Goal: Task Accomplishment & Management: Use online tool/utility

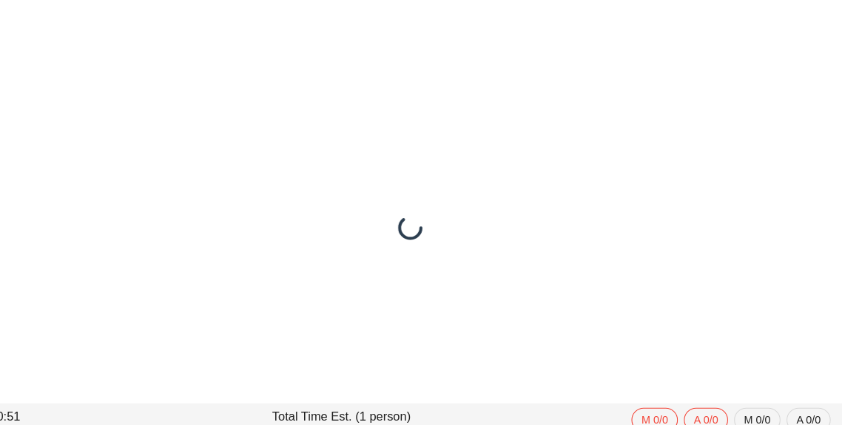
click at [636, 51] on div at bounding box center [421, 222] width 842 height 408
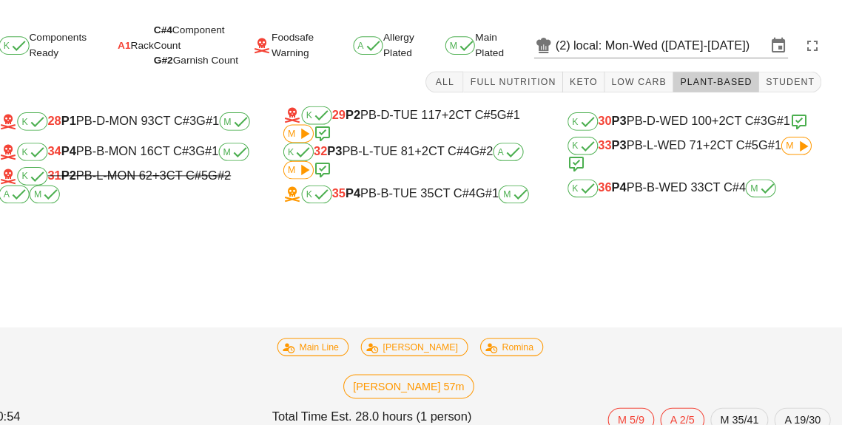
click at [628, 44] on input "local: Mon-Wed ([DATE]-[DATE])" at bounding box center [674, 45] width 188 height 24
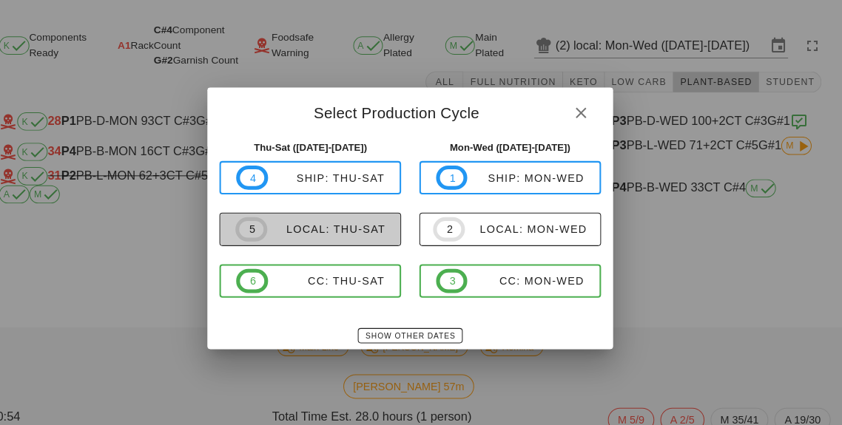
click at [345, 225] on div "local: Thu-Sat" at bounding box center [339, 223] width 115 height 12
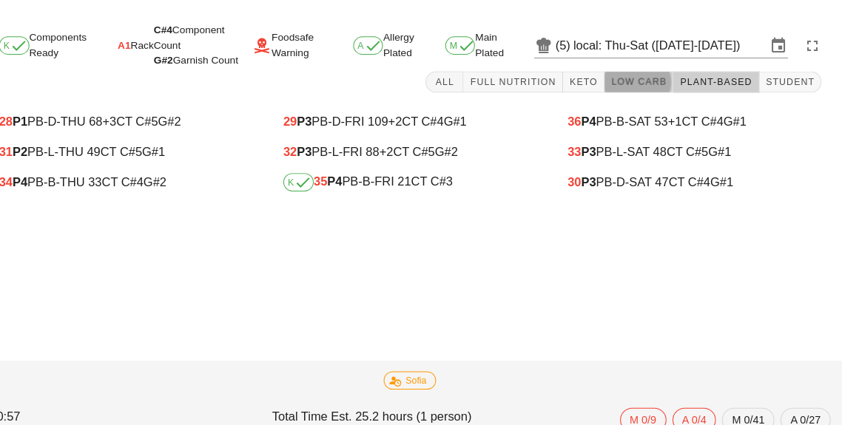
click at [632, 87] on button "Low Carb" at bounding box center [643, 80] width 67 height 21
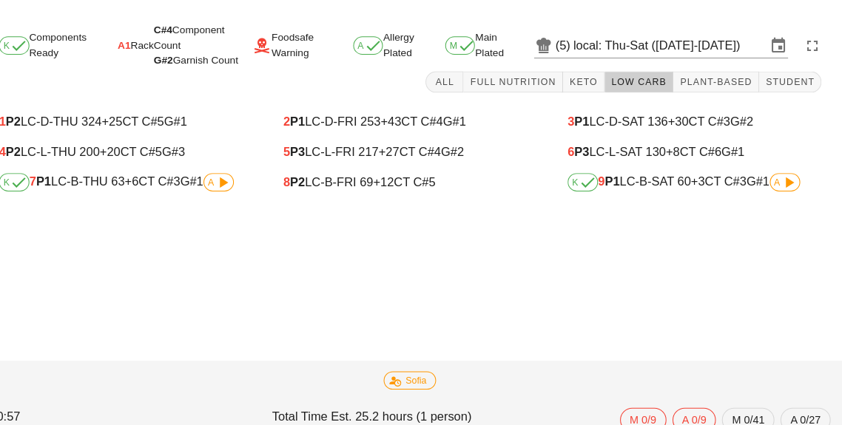
click at [240, 183] on icon at bounding box center [239, 178] width 18 height 18
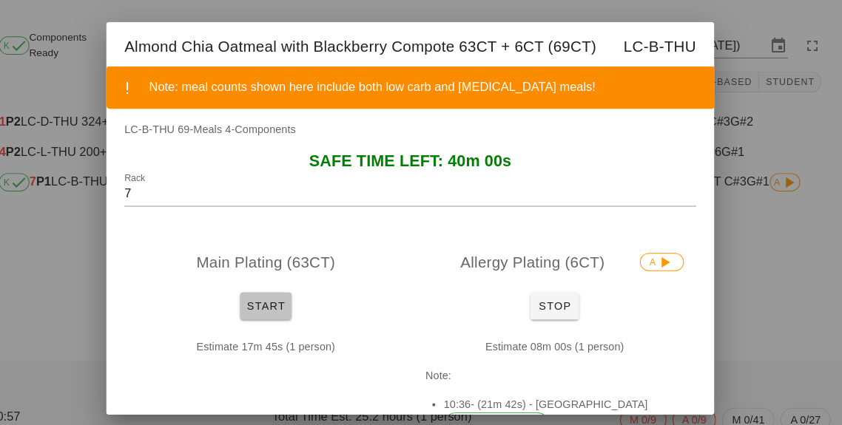
click at [279, 300] on span "Start" at bounding box center [280, 298] width 38 height 12
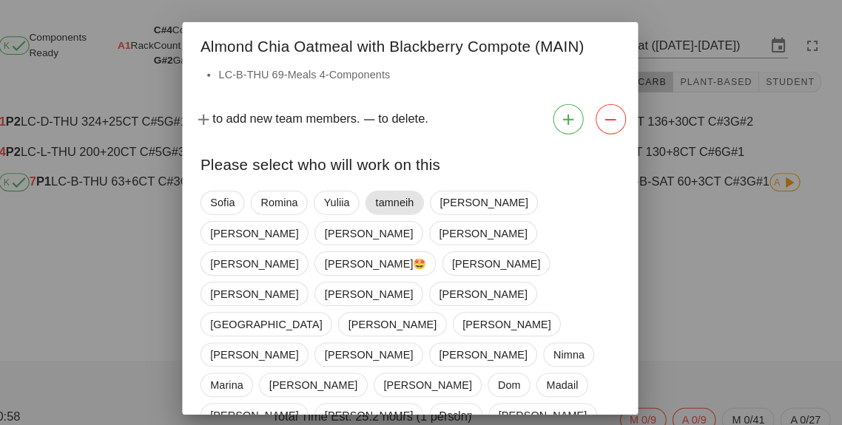
click at [412, 192] on span "tamneih" at bounding box center [406, 197] width 38 height 22
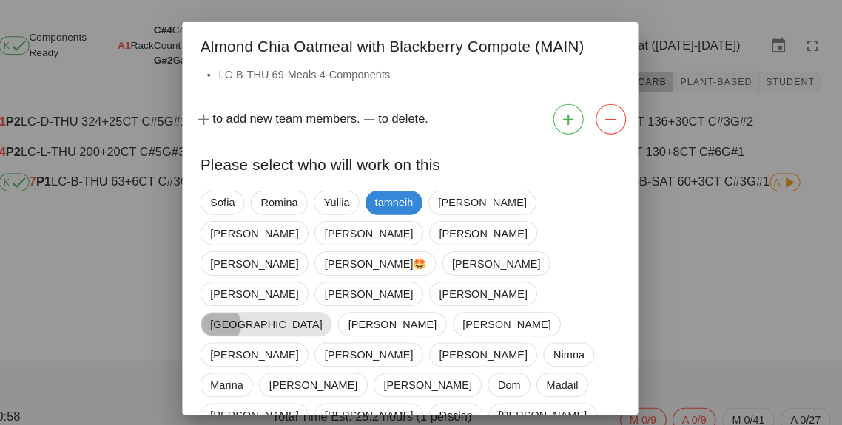
click at [237, 305] on span "[GEOGRAPHIC_DATA]" at bounding box center [280, 316] width 109 height 22
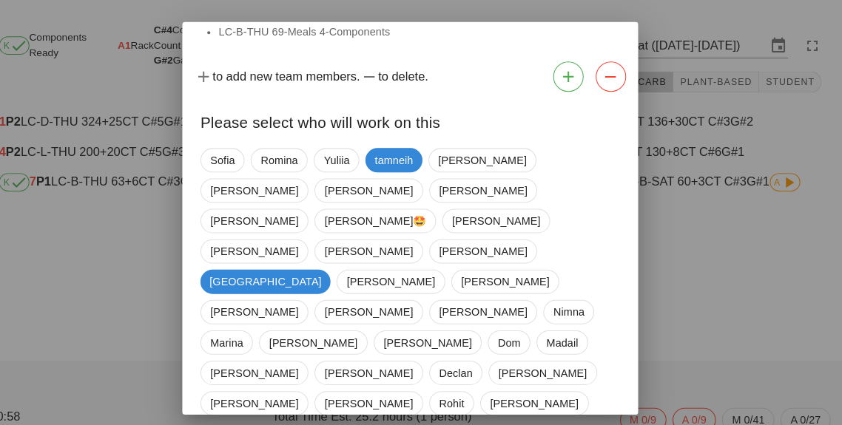
click at [365, 324] on div "[PERSON_NAME] tamneih [PERSON_NAME] [PERSON_NAME] [PERSON_NAME] [PERSON_NAME]🤩 …" at bounding box center [421, 303] width 408 height 331
click at [503, 411] on span "Anu" at bounding box center [512, 422] width 18 height 22
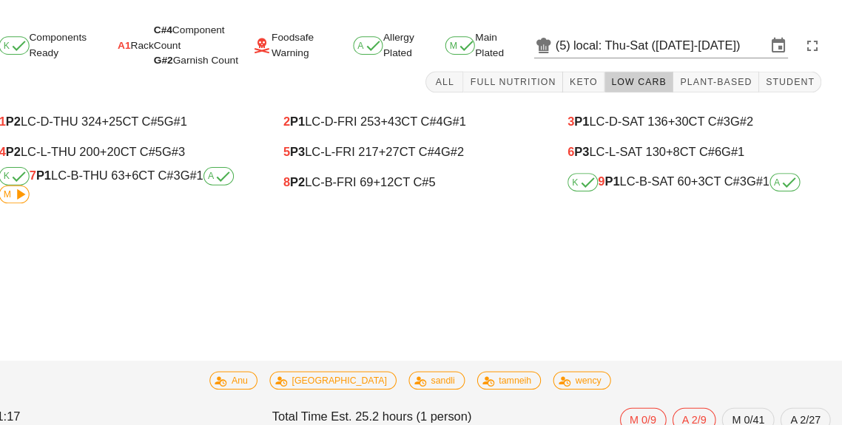
click at [47, 197] on div "K 7 P1 LC-B-THU 63 +6 CT C#3 G#1 A M" at bounding box center [144, 181] width 247 height 36
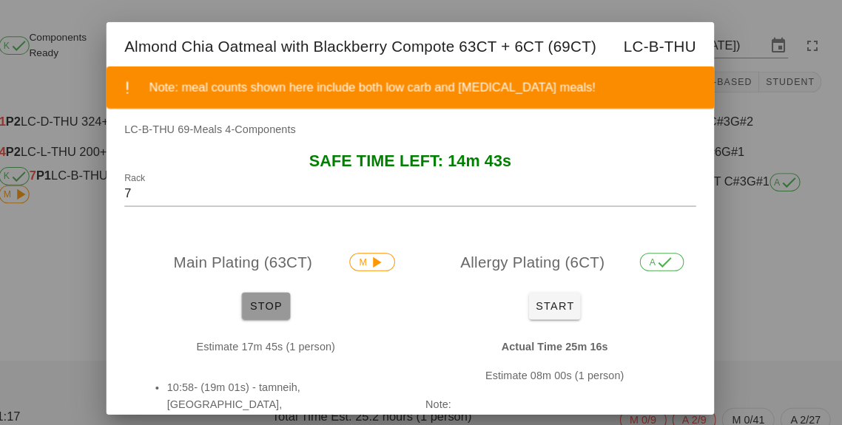
click at [272, 297] on span "Stop" at bounding box center [281, 298] width 36 height 12
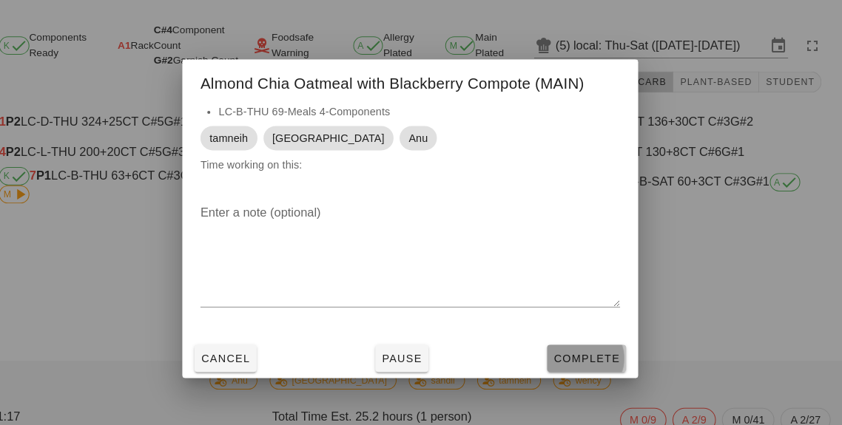
click at [572, 354] on span "Complete" at bounding box center [592, 349] width 65 height 12
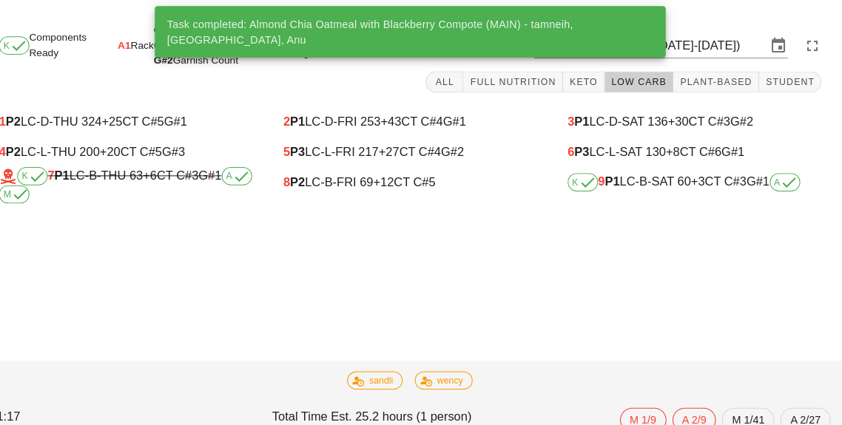
click at [774, 175] on span "A" at bounding box center [786, 178] width 30 height 18
type input "9"
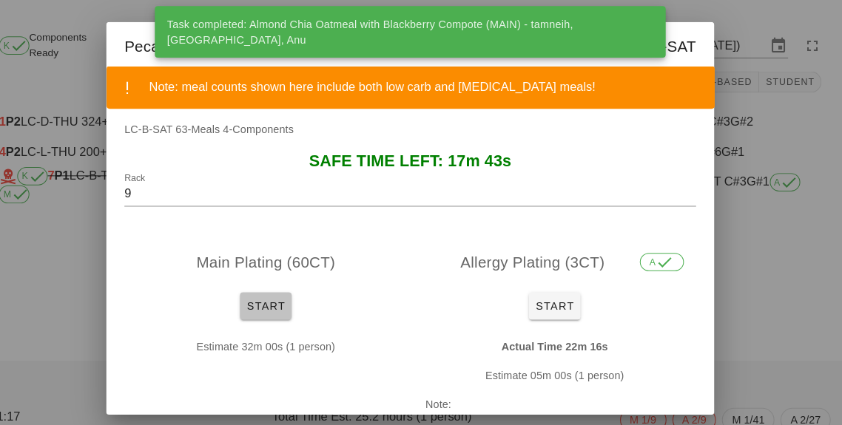
click at [284, 308] on button "Start" at bounding box center [280, 298] width 50 height 27
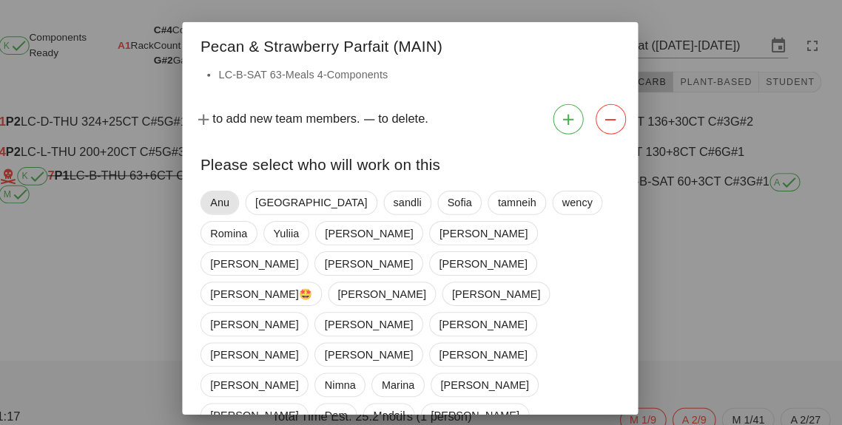
click at [222, 199] on span "Anu" at bounding box center [236, 198] width 38 height 24
click at [265, 201] on span "[GEOGRAPHIC_DATA]" at bounding box center [323, 198] width 128 height 24
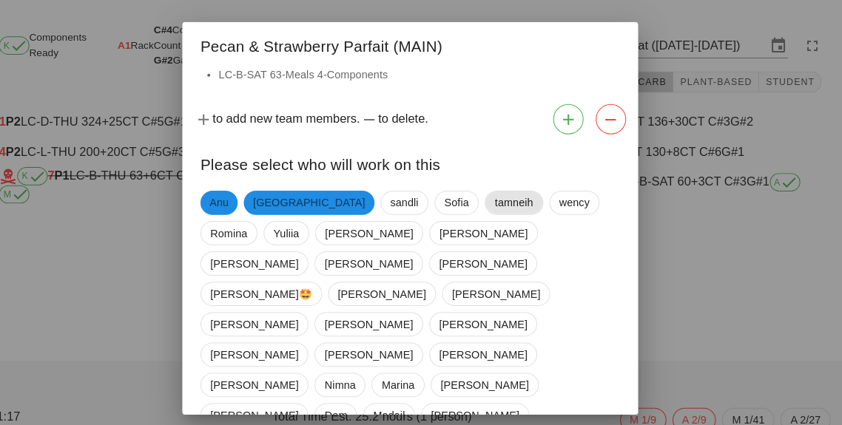
click at [503, 193] on span "tamneih" at bounding box center [522, 197] width 38 height 22
